Goal: Information Seeking & Learning: Check status

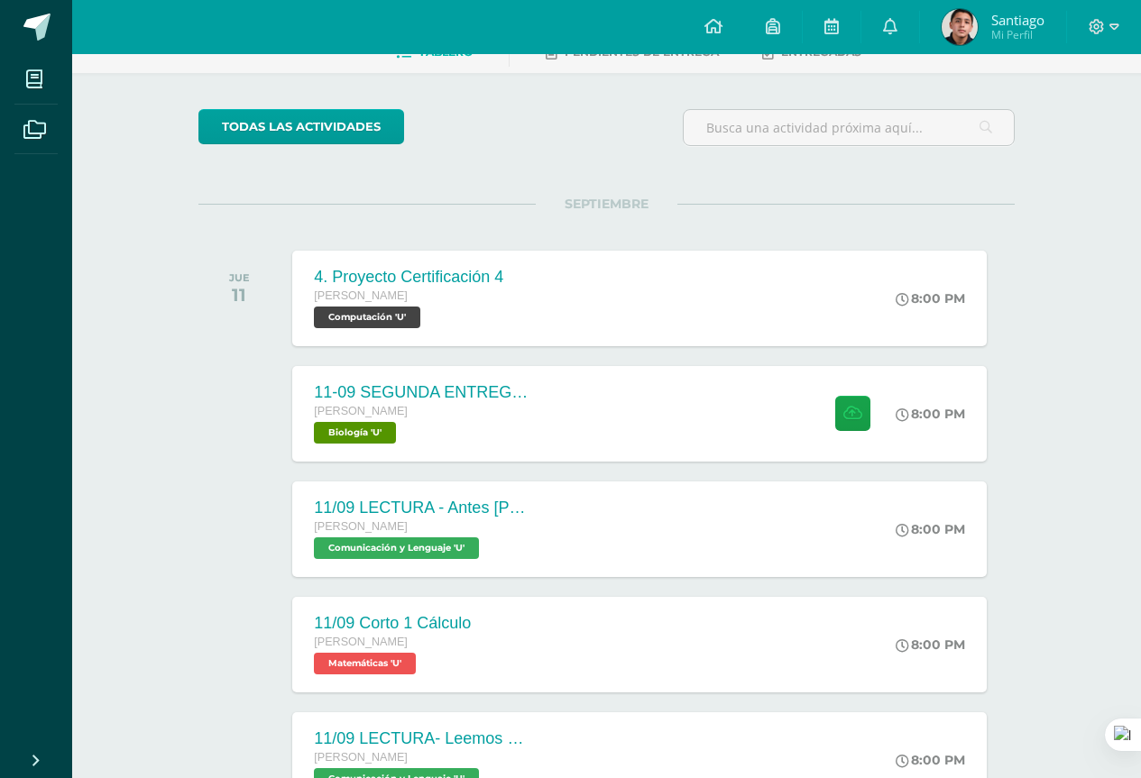
scroll to position [4, 0]
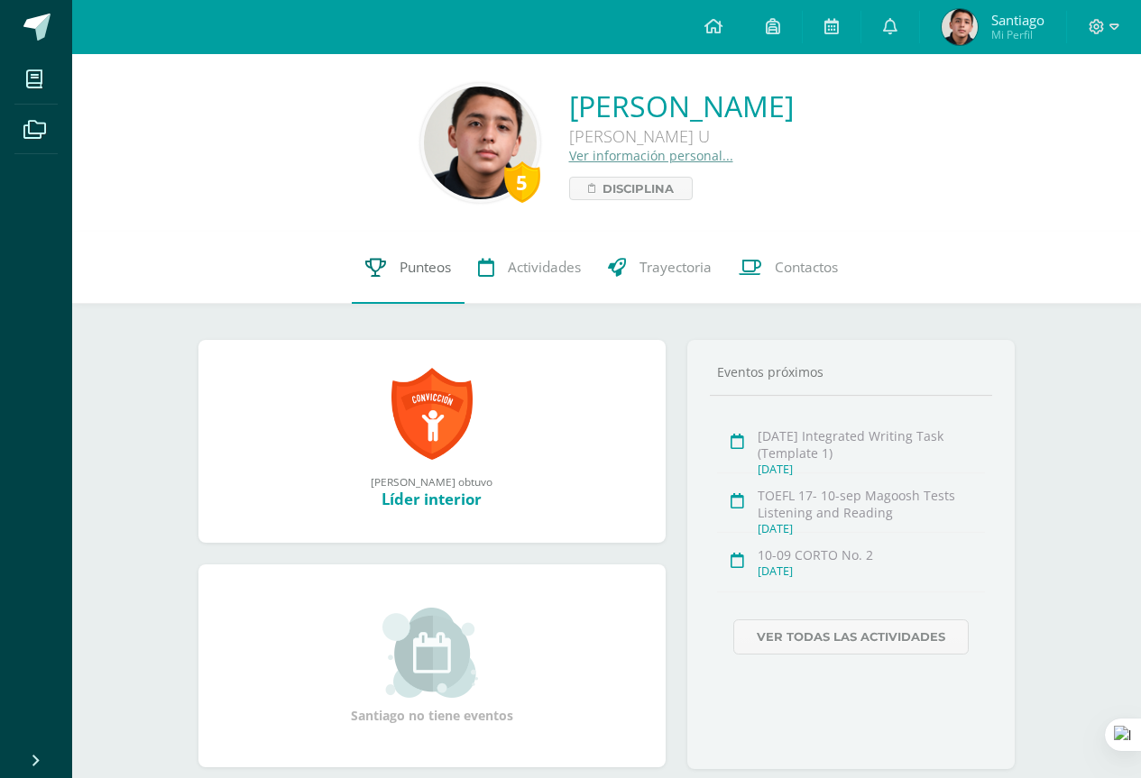
click at [437, 247] on link "Punteos" at bounding box center [408, 268] width 113 height 72
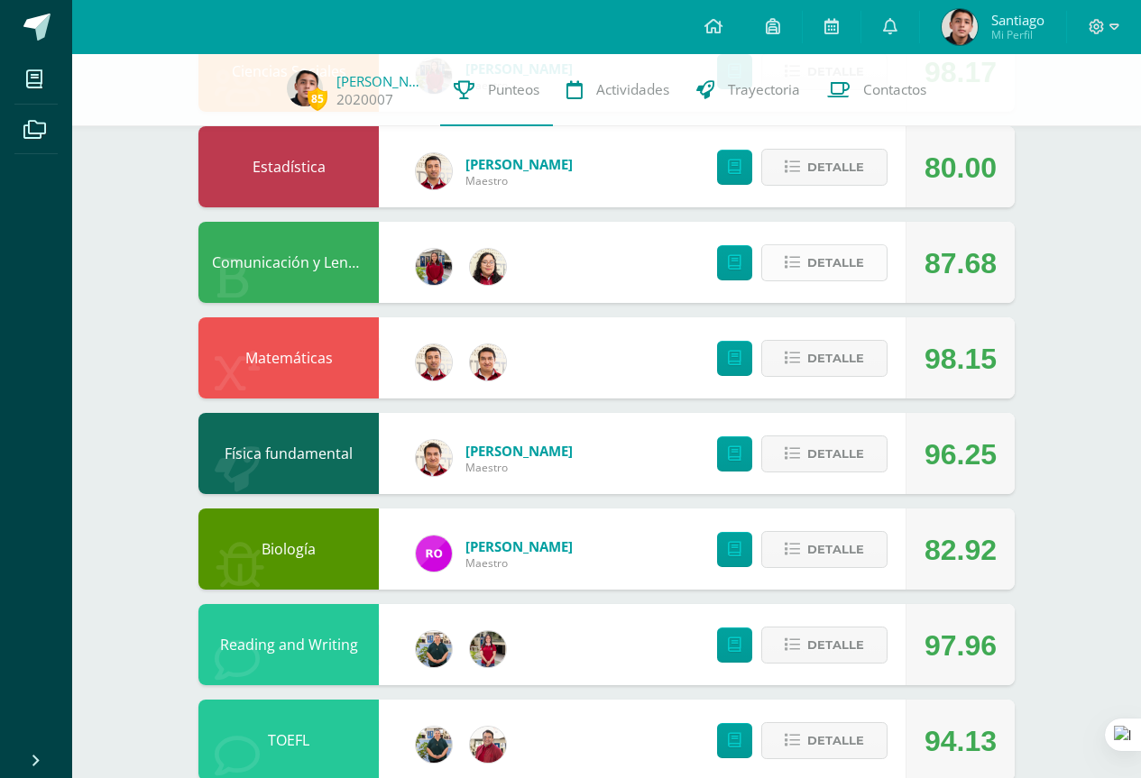
scroll to position [541, 0]
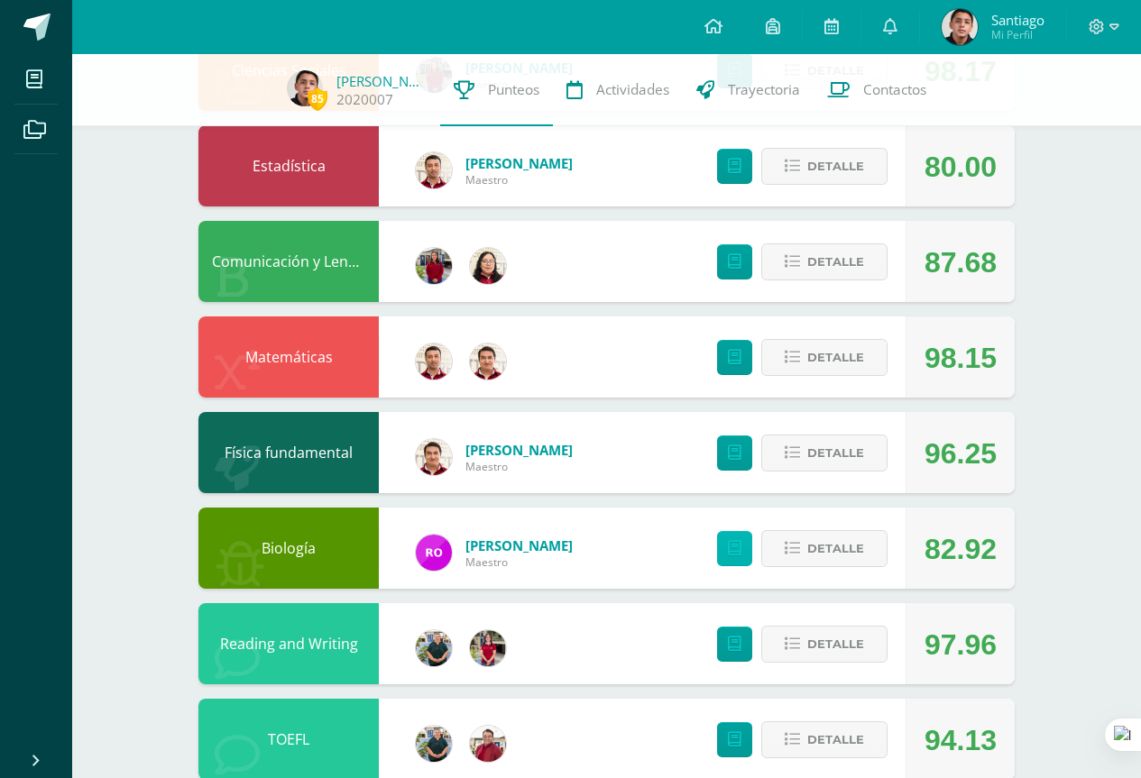
click at [741, 556] on icon at bounding box center [735, 548] width 14 height 15
